Goal: Transaction & Acquisition: Purchase product/service

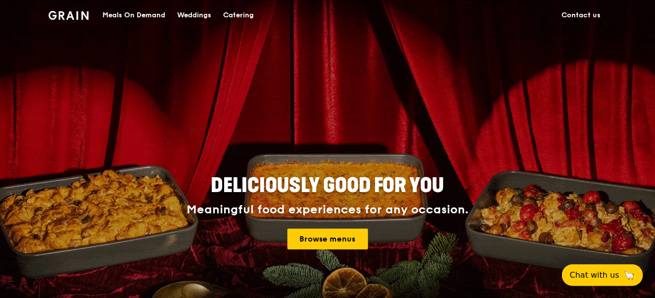
click at [63, 19] on img at bounding box center [68, 15] width 40 height 9
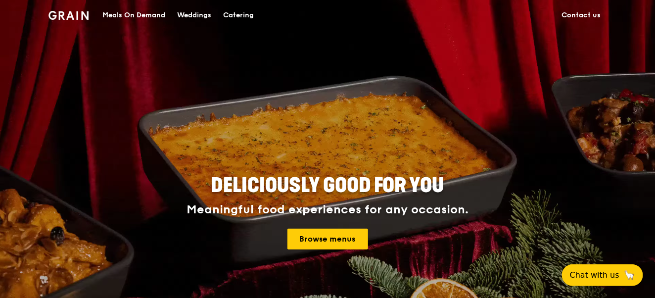
click at [135, 16] on div "Meals On Demand" at bounding box center [133, 15] width 63 height 30
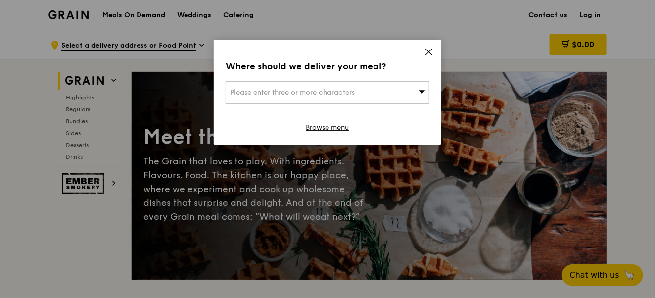
click at [430, 51] on icon at bounding box center [429, 52] width 6 height 6
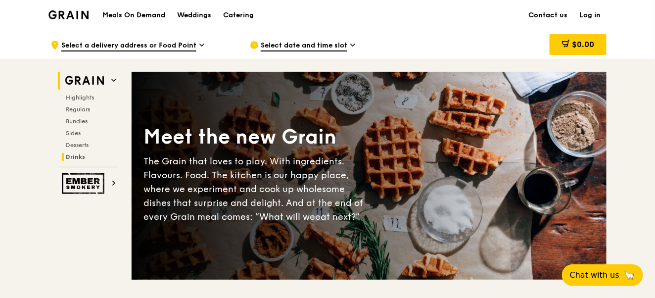
click at [68, 156] on span "Drinks" at bounding box center [75, 156] width 19 height 7
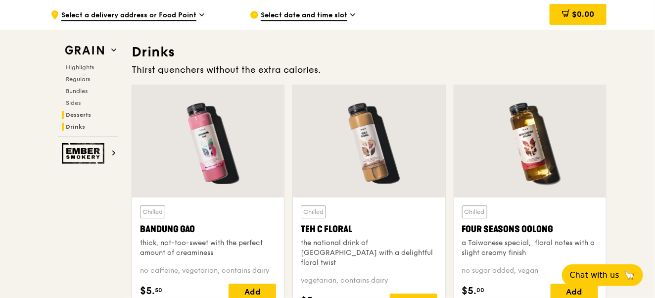
scroll to position [3397, 0]
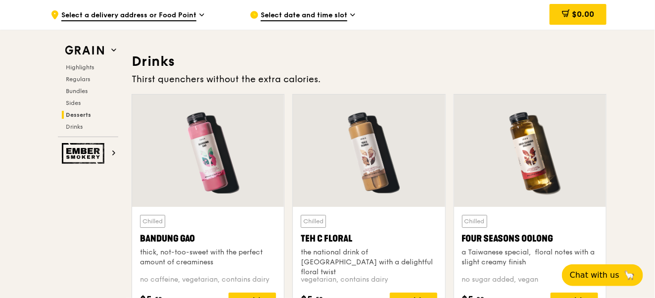
click at [322, 16] on span "Select date and time slot" at bounding box center [304, 15] width 87 height 11
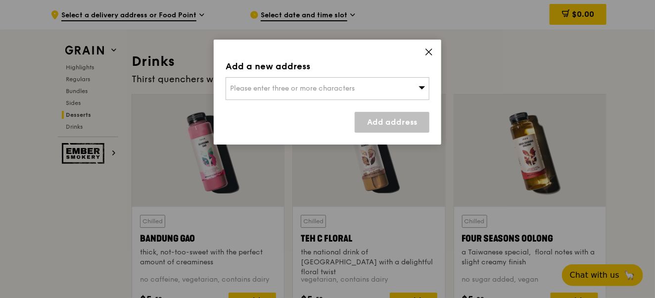
click at [270, 87] on span "Please enter three or more characters" at bounding box center [292, 88] width 125 height 8
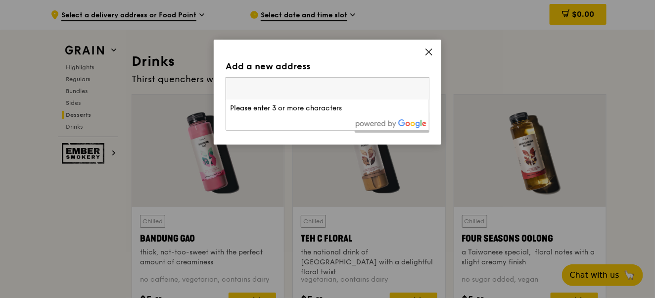
click at [430, 51] on icon at bounding box center [429, 52] width 6 height 6
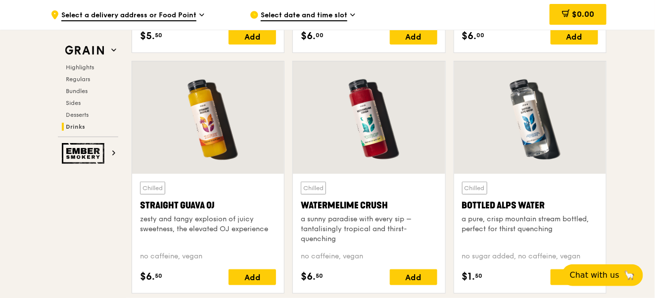
scroll to position [3693, 0]
